Goal: Information Seeking & Learning: Check status

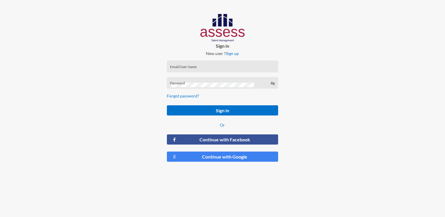
click at [219, 71] on div "Email/User Name" at bounding box center [222, 68] width 105 height 9
drag, startPoint x: 220, startPoint y: 70, endPoint x: 222, endPoint y: 67, distance: 3.6
click at [220, 69] on input "Email/User Name" at bounding box center [222, 68] width 105 height 5
paste input "MoaazHany-RME"
type input "MoaazHany-RME"
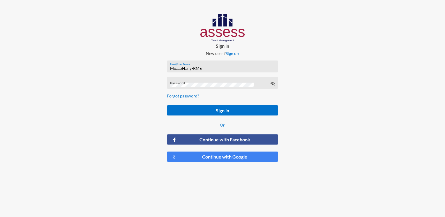
click at [231, 88] on div "Password" at bounding box center [222, 84] width 105 height 9
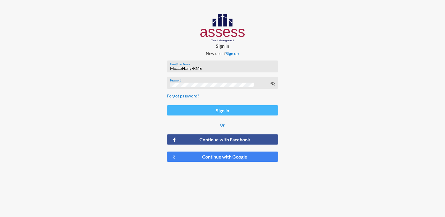
click at [219, 110] on button "Sign in" at bounding box center [222, 110] width 111 height 10
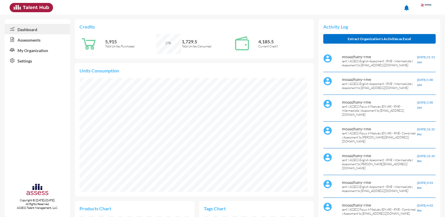
click at [29, 41] on link "Assessments" at bounding box center [38, 39] width 66 height 10
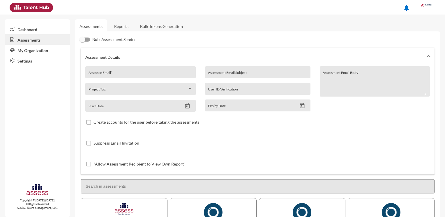
click at [126, 28] on link "Reports" at bounding box center [122, 26] width 24 height 14
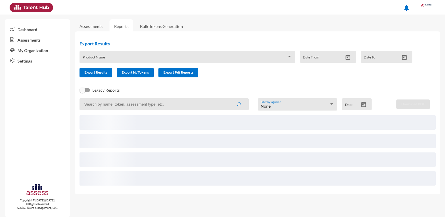
click at [119, 105] on input at bounding box center [164, 104] width 169 height 12
click at [239, 104] on icon "submit" at bounding box center [238, 104] width 5 height 5
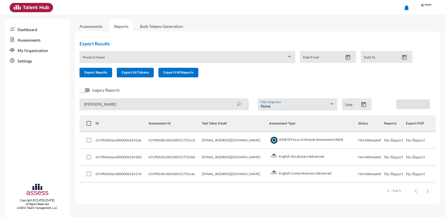
drag, startPoint x: 117, startPoint y: 105, endPoint x: 58, endPoint y: 105, distance: 59.4
click at [58, 105] on mat-sidenav-container "Dashboard Assessments My Organization Settings Copyright © 2015-2024. All Right…" at bounding box center [222, 116] width 445 height 203
type input "anto"
click at [238, 104] on icon "submit" at bounding box center [238, 104] width 5 height 5
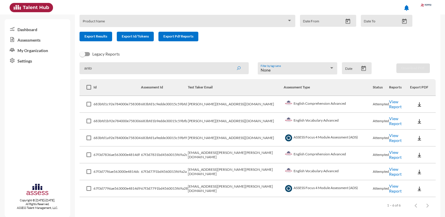
scroll to position [41, 0]
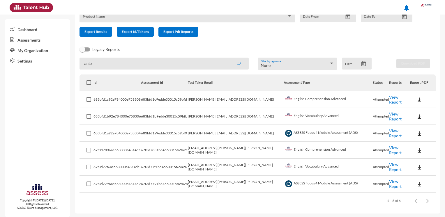
click at [392, 148] on link "View Report" at bounding box center [395, 150] width 13 height 10
click at [389, 165] on link "View Report" at bounding box center [395, 167] width 13 height 10
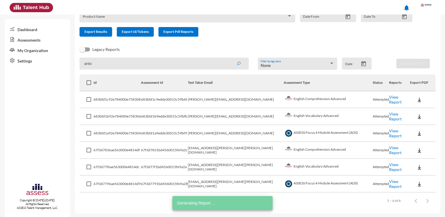
click at [389, 185] on link "View Report" at bounding box center [395, 184] width 13 height 10
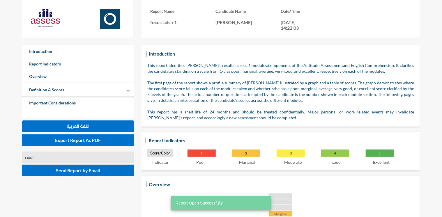
scroll to position [117, 0]
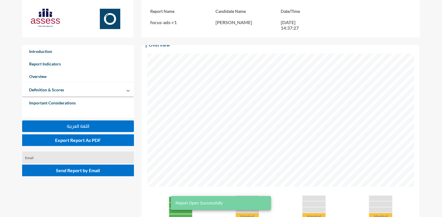
scroll to position [291, 0]
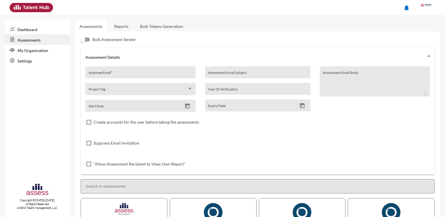
click at [124, 28] on link "Reports" at bounding box center [122, 26] width 24 height 14
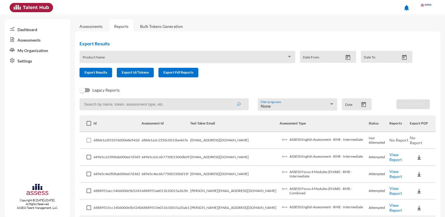
click at [140, 105] on input at bounding box center [164, 104] width 169 height 12
click at [238, 104] on icon "submit" at bounding box center [238, 104] width 5 height 5
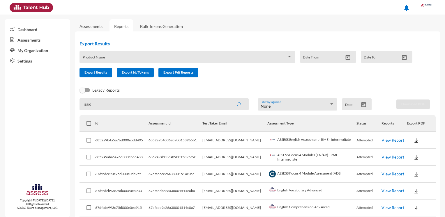
drag, startPoint x: 93, startPoint y: 105, endPoint x: 80, endPoint y: 105, distance: 12.3
click at [80, 105] on input "said" at bounding box center [164, 104] width 169 height 12
type input "saied"
click at [238, 108] on button "submit" at bounding box center [238, 104] width 19 height 10
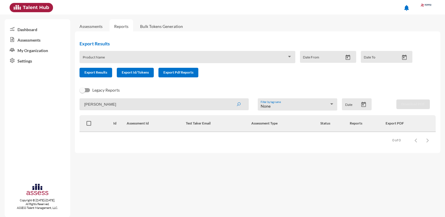
paste input "mohamed.masoud@rowad-rme.com"
drag, startPoint x: 96, startPoint y: 107, endPoint x: 51, endPoint y: 105, distance: 44.3
click at [51, 105] on mat-sidenav-container "Dashboard Assessments My Organization Settings Copyright © 2015-2024. All Right…" at bounding box center [222, 116] width 445 height 203
type input "mohamed.masoud@rowad-rme.com"
click at [237, 106] on icon "submit" at bounding box center [238, 104] width 5 height 5
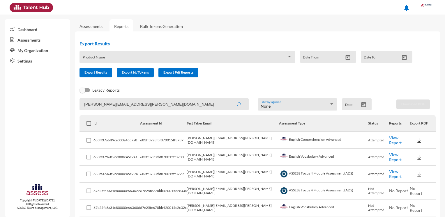
click at [396, 142] on link "View Report" at bounding box center [395, 140] width 13 height 10
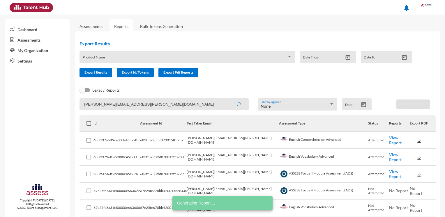
click at [397, 157] on link "View Report" at bounding box center [395, 157] width 13 height 10
click at [389, 174] on link "View Report" at bounding box center [395, 174] width 13 height 10
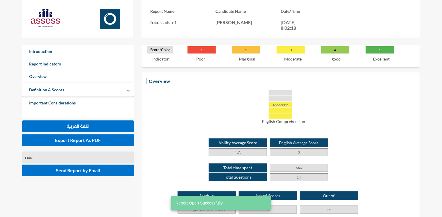
scroll to position [146, 0]
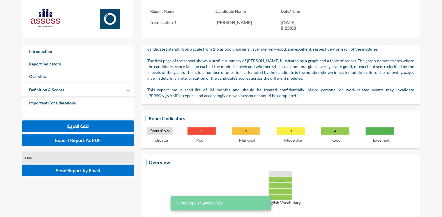
scroll to position [87, 0]
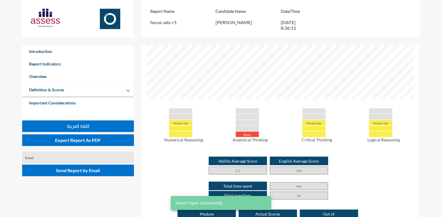
scroll to position [262, 0]
